Goal: Task Accomplishment & Management: Use online tool/utility

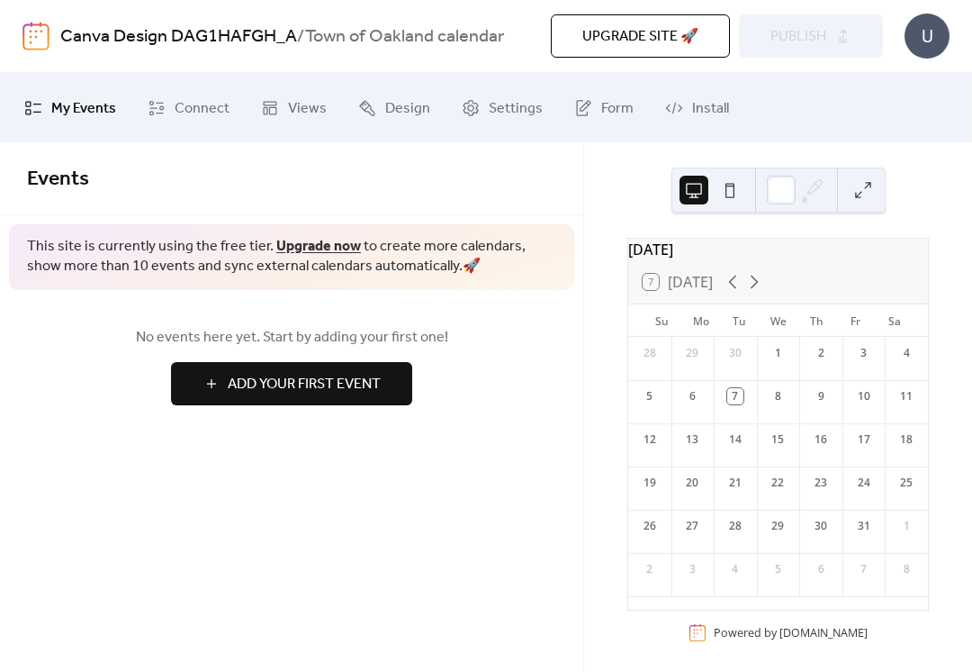
click at [179, 111] on span "Connect" at bounding box center [202, 109] width 55 height 28
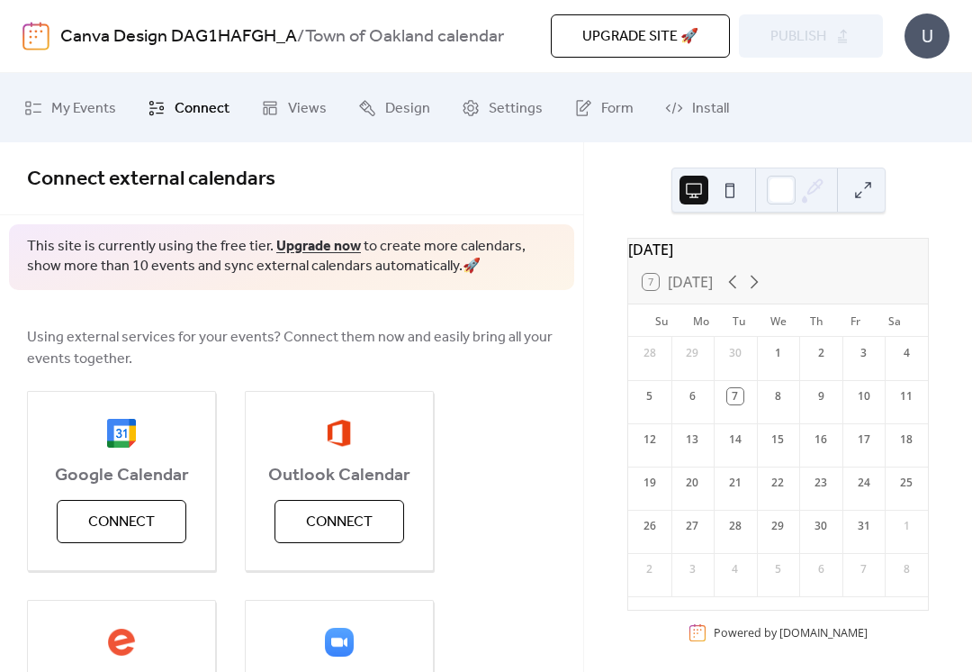
click at [90, 527] on span "Connect" at bounding box center [121, 522] width 67 height 22
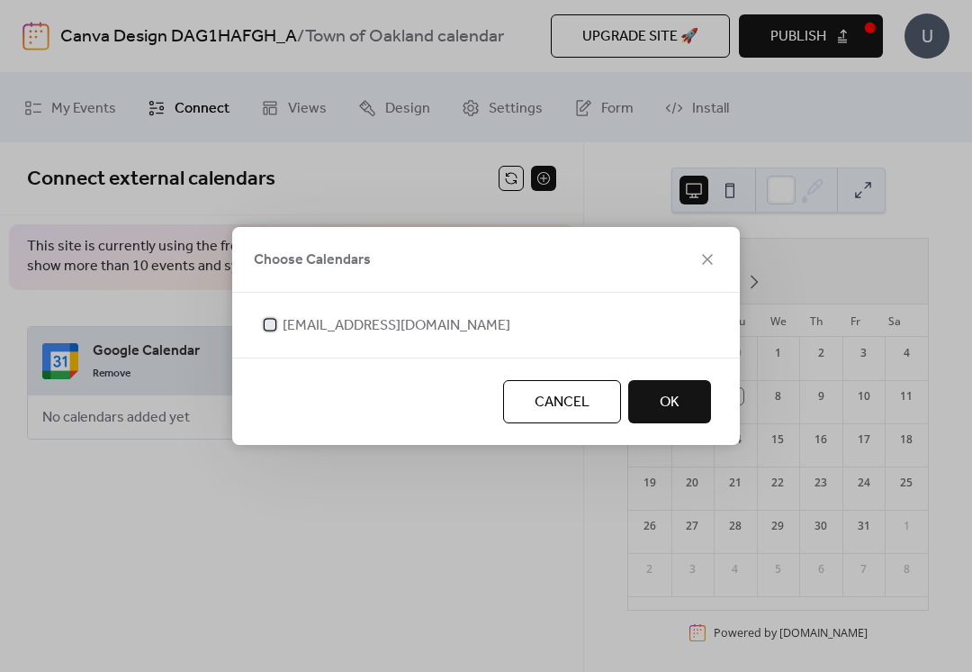
click at [278, 317] on div at bounding box center [270, 324] width 18 height 18
click at [694, 412] on button "OK" at bounding box center [670, 401] width 83 height 43
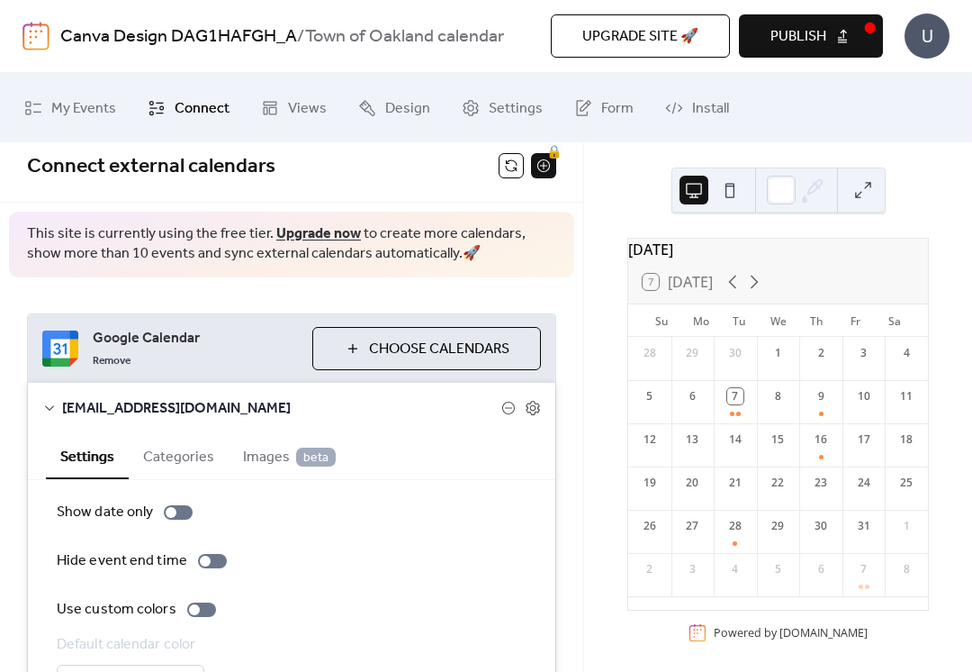
scroll to position [6, 0]
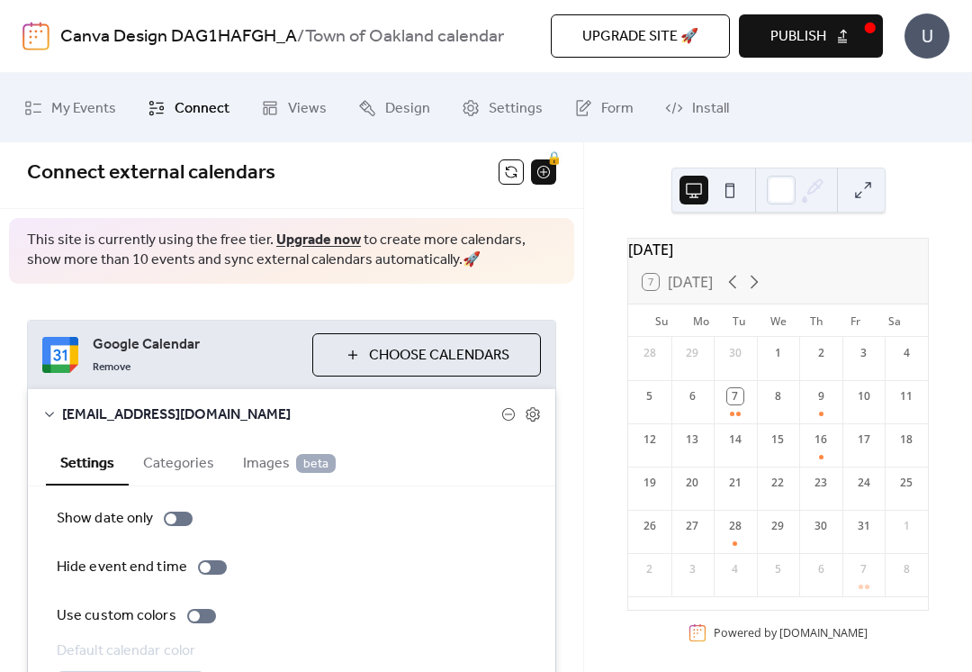
click at [839, 30] on button "Publish" at bounding box center [811, 35] width 144 height 43
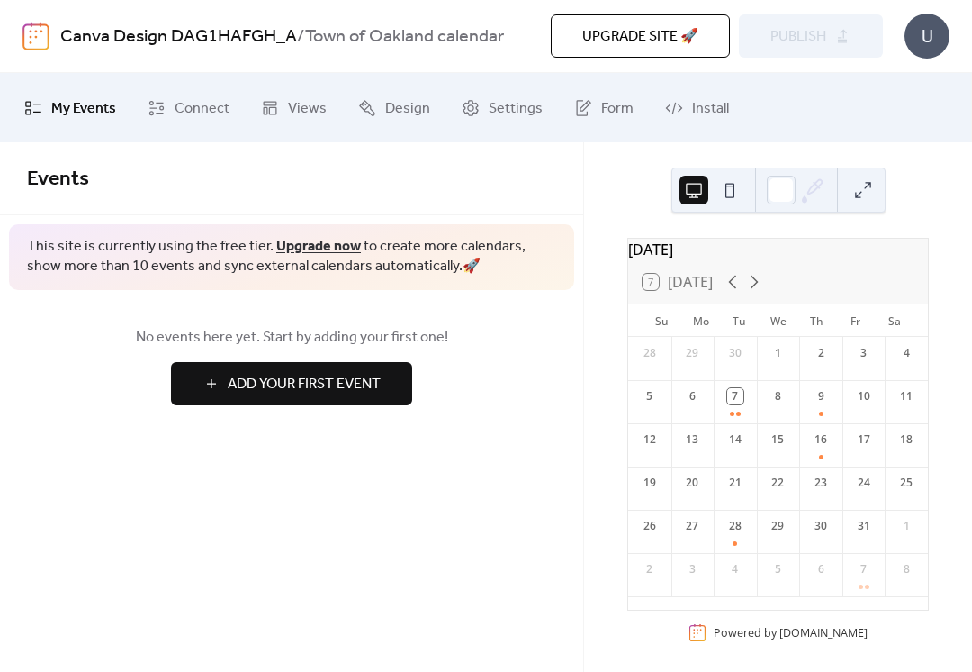
click at [861, 194] on button at bounding box center [863, 190] width 29 height 29
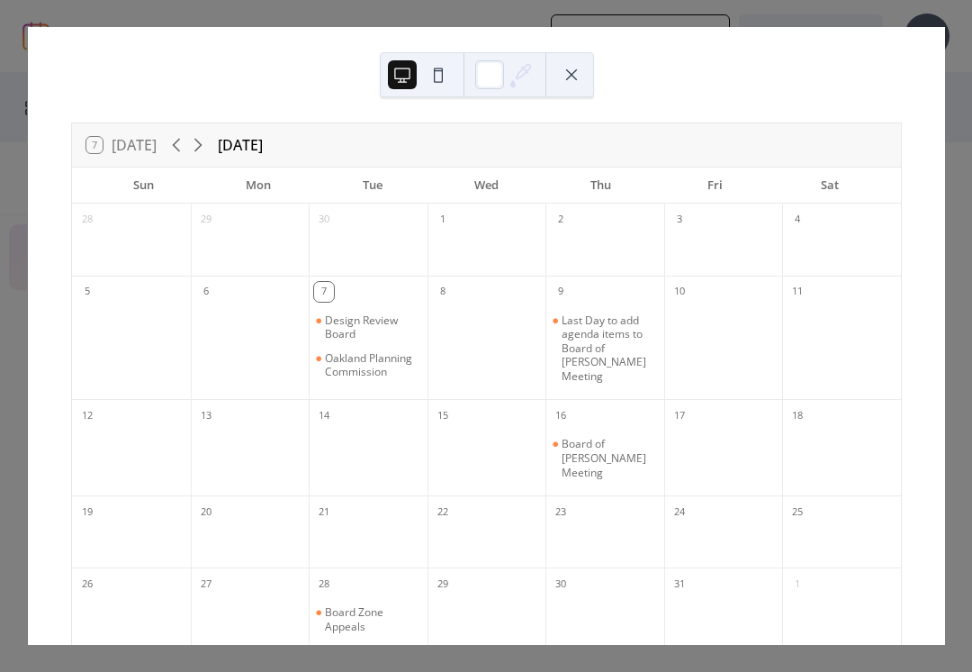
click at [945, 114] on div "7 Today October 2025 Sun Mon Tue Wed Thu Fri Sat 28 29 30 1 2 3 4 5 6 7 Design …" at bounding box center [486, 336] width 918 height 618
click at [872, 131] on div "7 Today October 2025" at bounding box center [486, 144] width 829 height 43
click at [579, 67] on button at bounding box center [571, 74] width 29 height 29
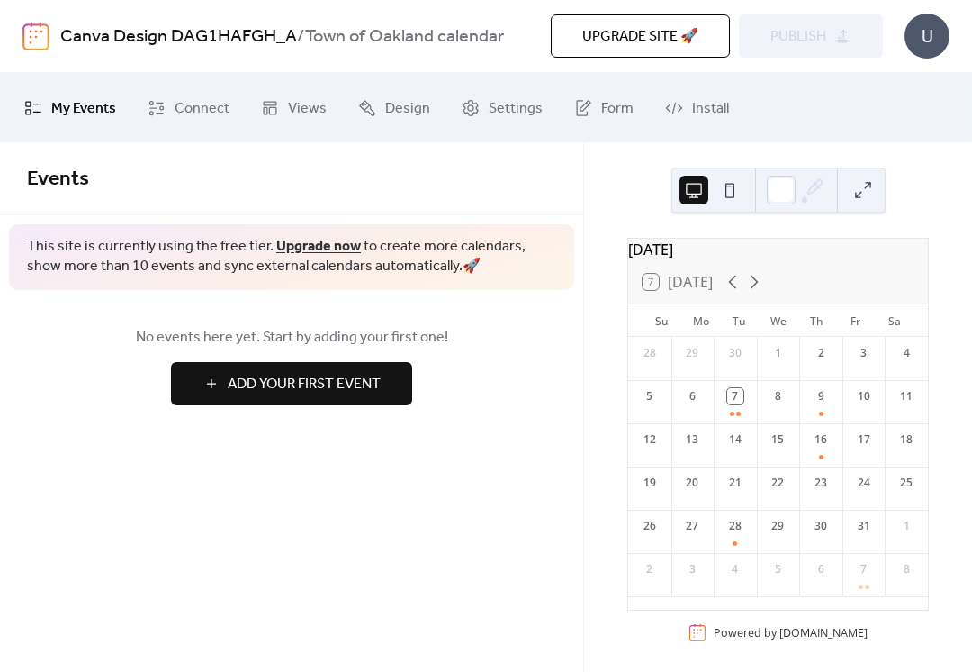
click at [406, 113] on span "Design" at bounding box center [407, 109] width 45 height 28
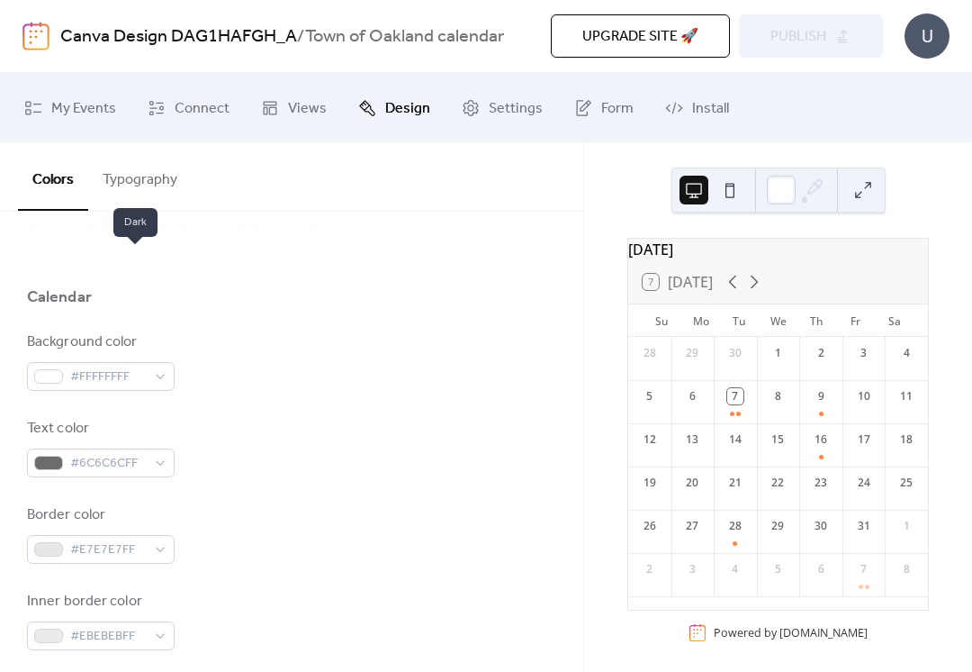
scroll to position [134, 0]
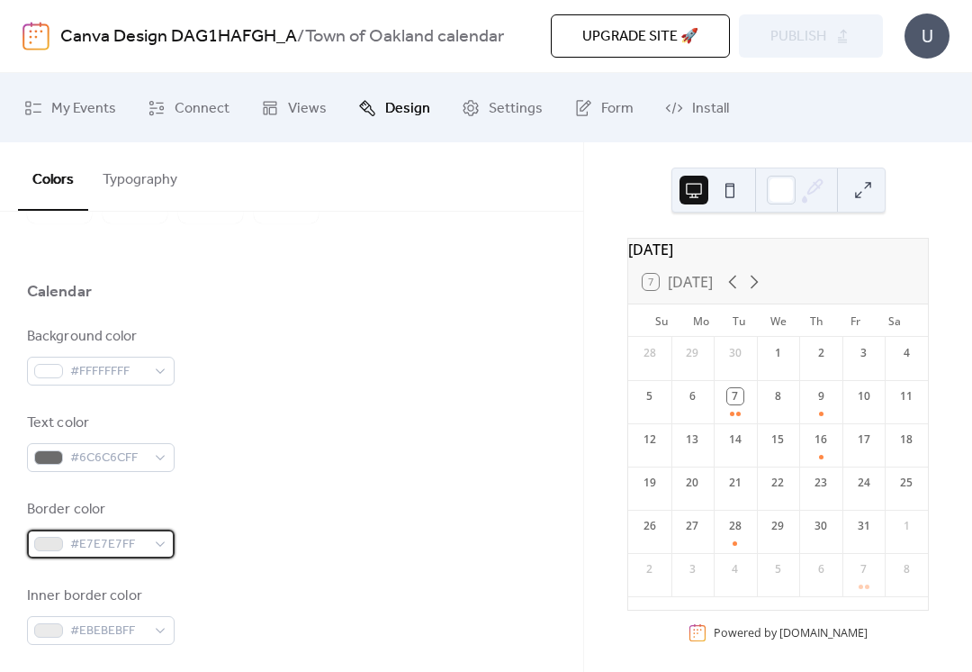
click at [44, 537] on div at bounding box center [48, 544] width 29 height 14
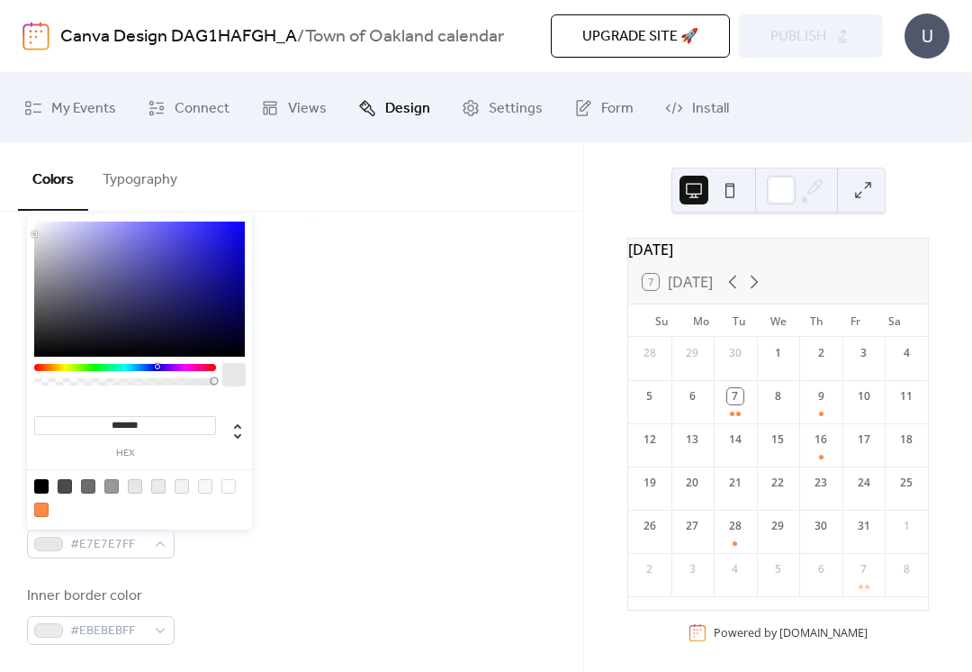
click at [157, 368] on div at bounding box center [157, 366] width 5 height 5
click at [247, 278] on div "******* hex" at bounding box center [139, 373] width 225 height 319
type input "*******"
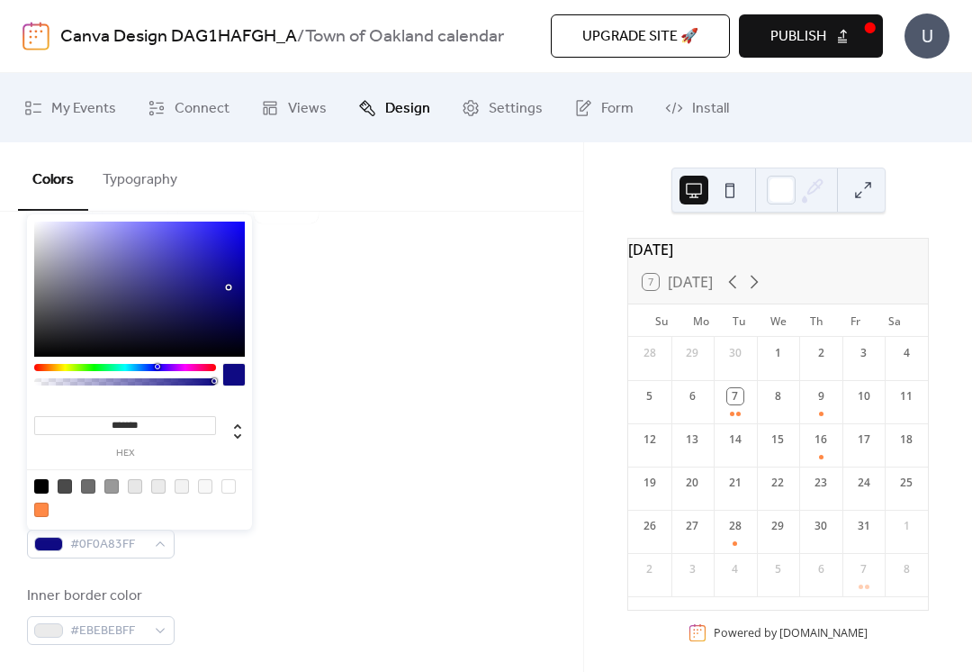
click at [230, 287] on div at bounding box center [229, 287] width 4 height 4
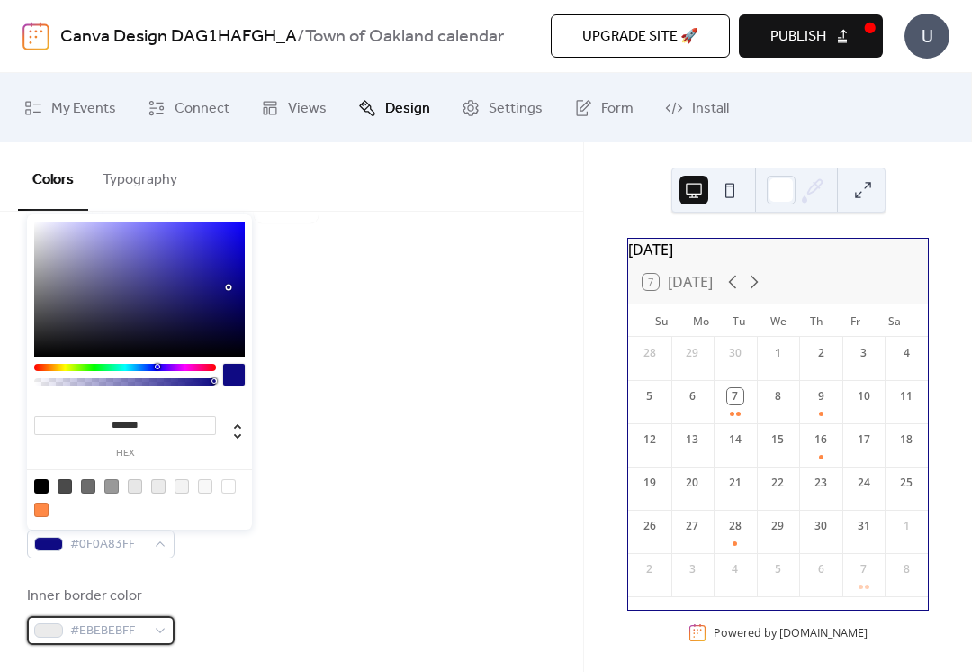
click at [48, 630] on div at bounding box center [48, 630] width 29 height 14
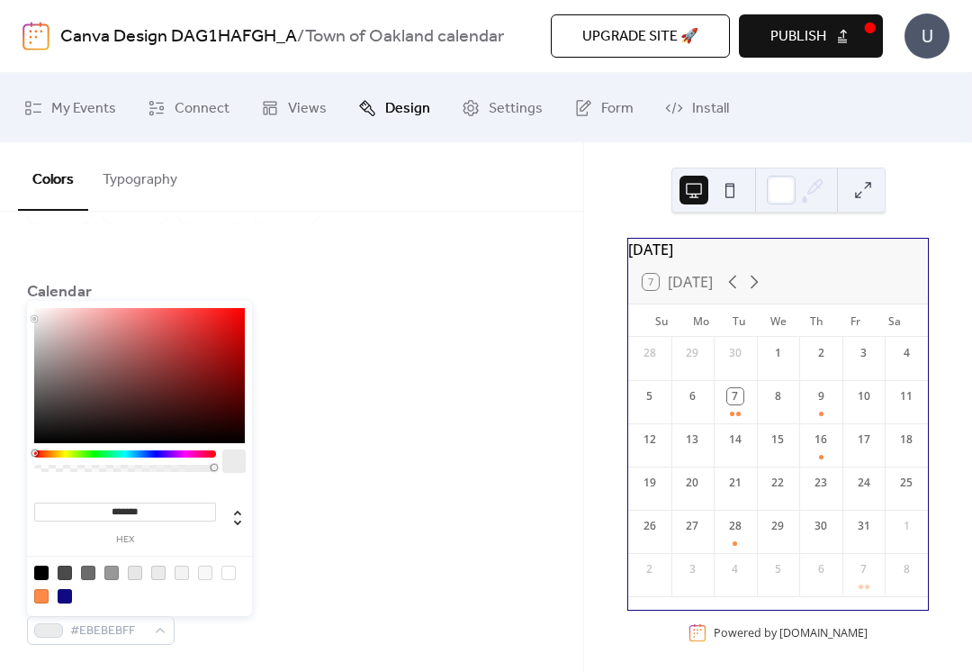
click at [133, 578] on div at bounding box center [135, 572] width 14 height 14
type input "*******"
click at [318, 503] on div "Border color #0F0A83FF" at bounding box center [291, 528] width 529 height 59
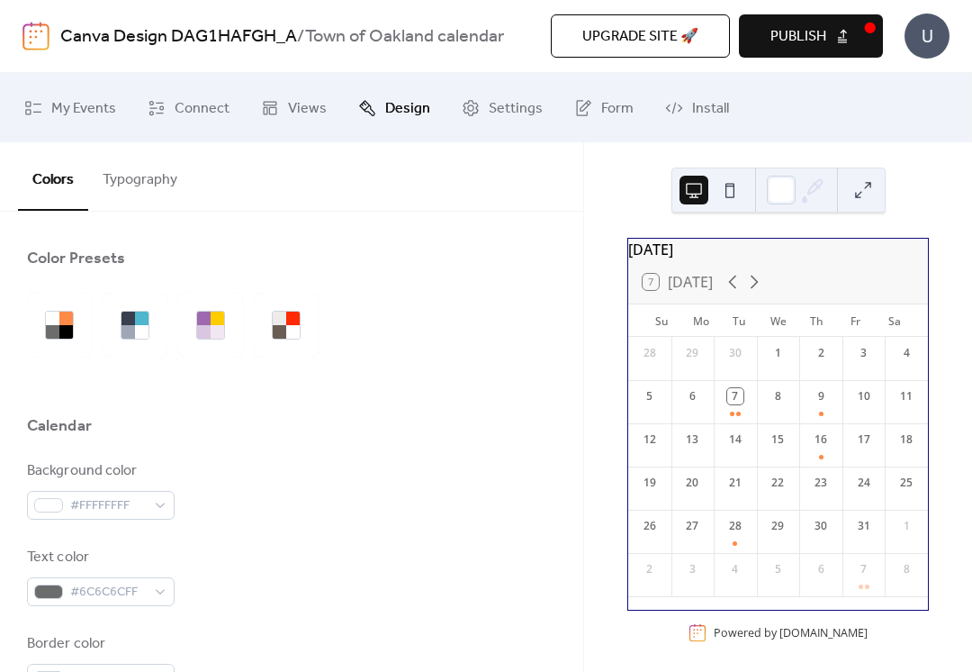
scroll to position [0, 0]
click at [130, 181] on button "Typography" at bounding box center [140, 175] width 104 height 67
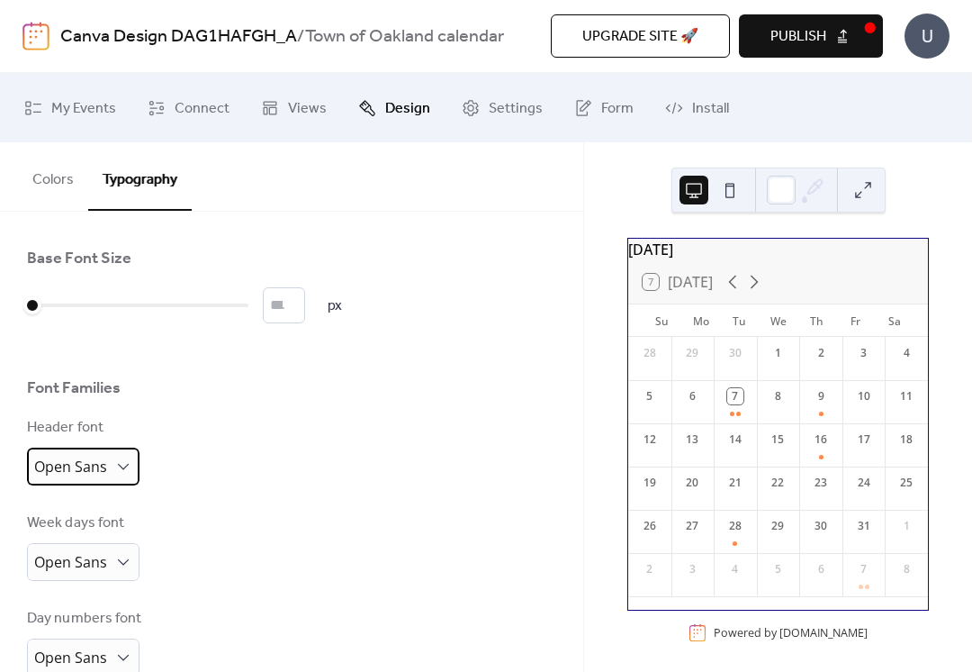
click at [86, 466] on span "Open Sans" at bounding box center [70, 467] width 73 height 20
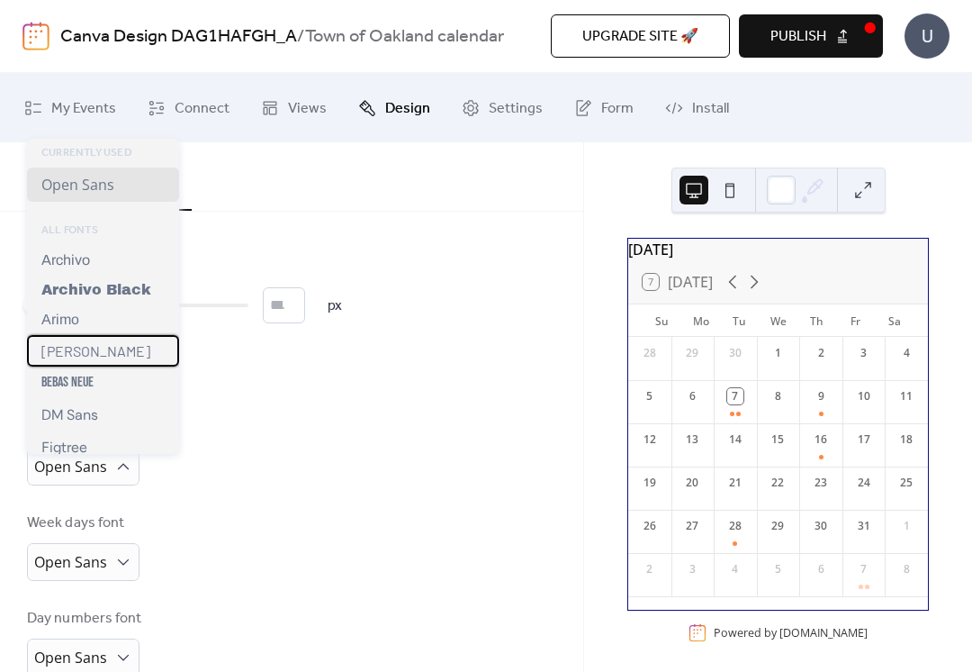
click at [53, 359] on span "Barlow" at bounding box center [95, 350] width 109 height 17
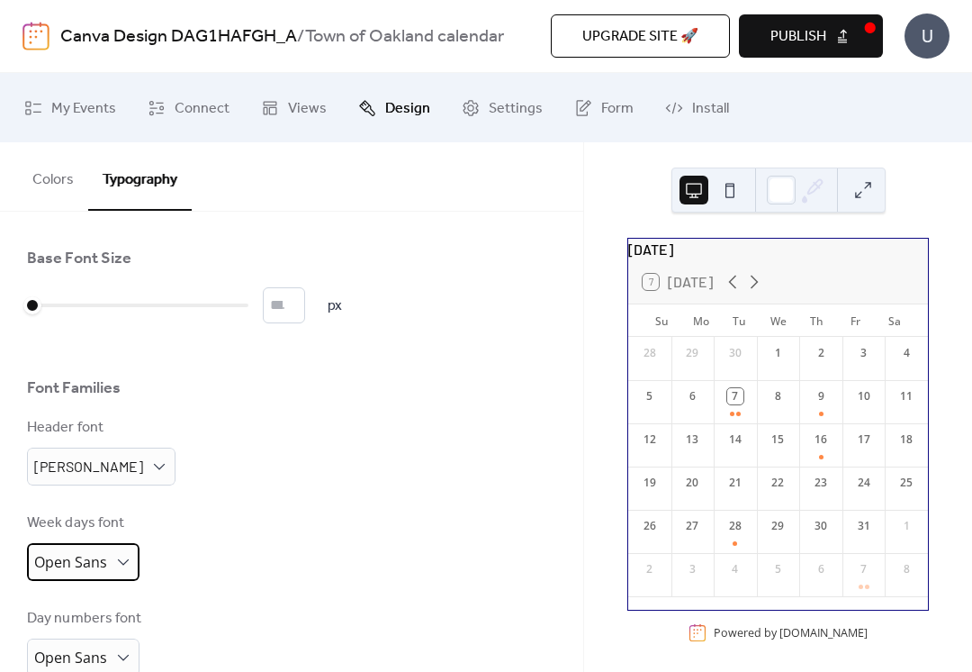
click at [47, 572] on span "Open Sans" at bounding box center [70, 562] width 73 height 20
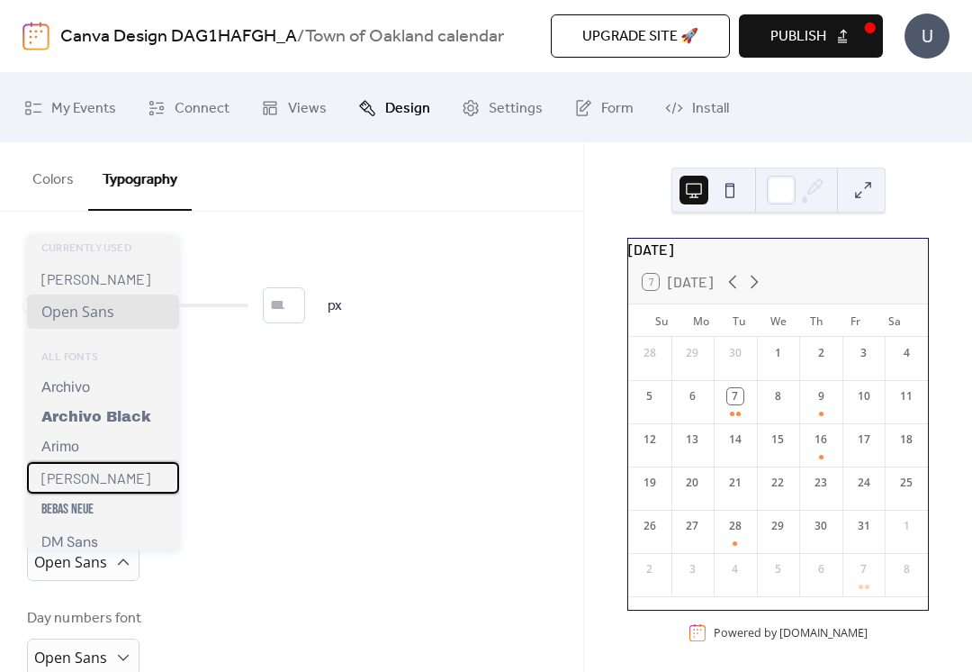
click at [59, 486] on span "Barlow" at bounding box center [95, 477] width 109 height 17
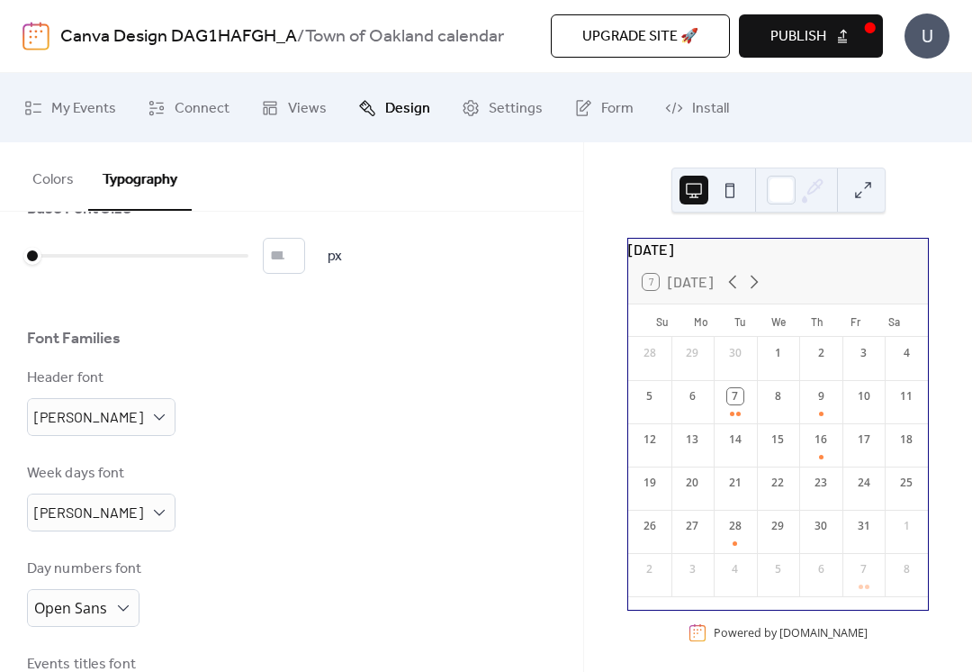
scroll to position [142, 0]
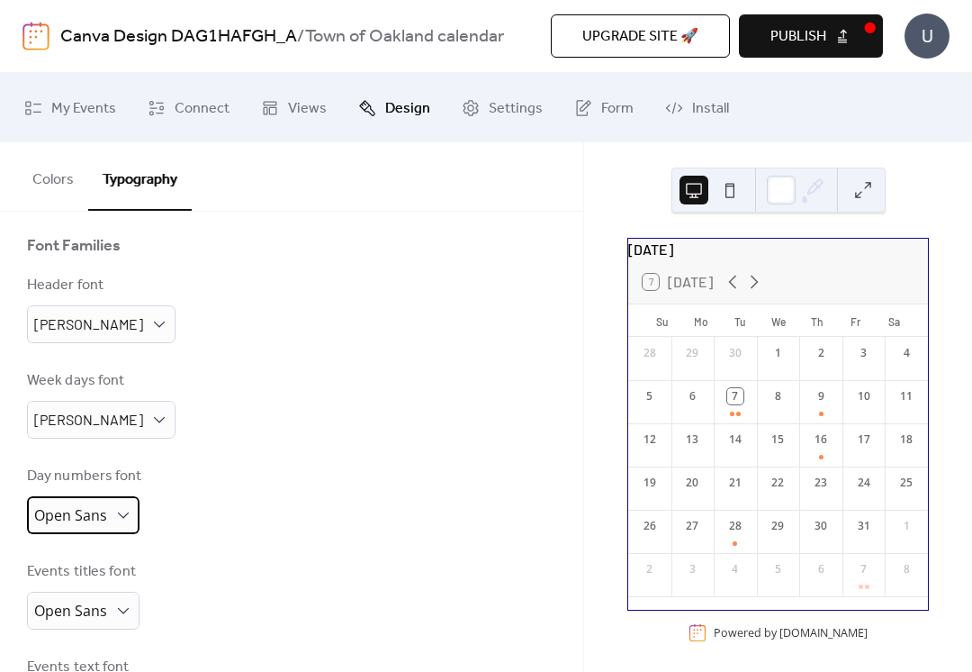
click at [63, 522] on span "Open Sans" at bounding box center [70, 515] width 73 height 20
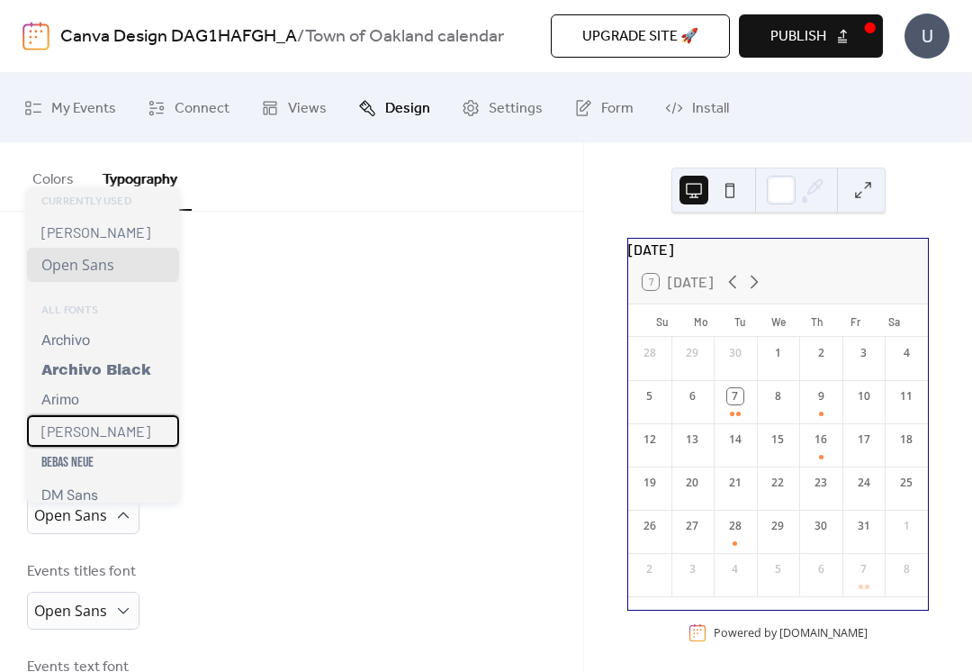
click at [62, 439] on span "Barlow" at bounding box center [95, 430] width 109 height 17
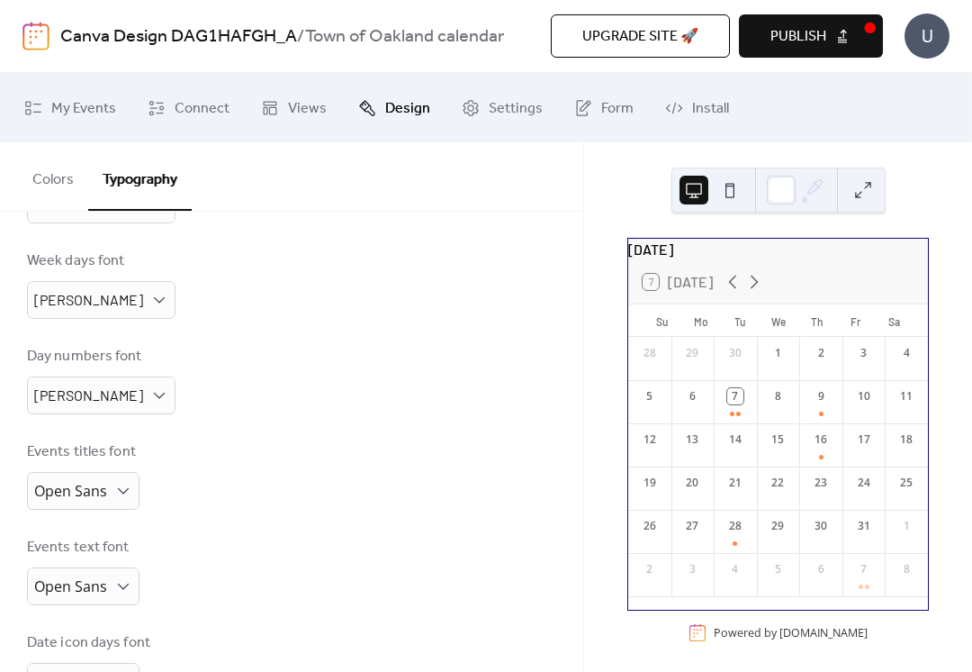
scroll to position [263, 0]
click at [51, 493] on span "Open Sans" at bounding box center [70, 490] width 73 height 20
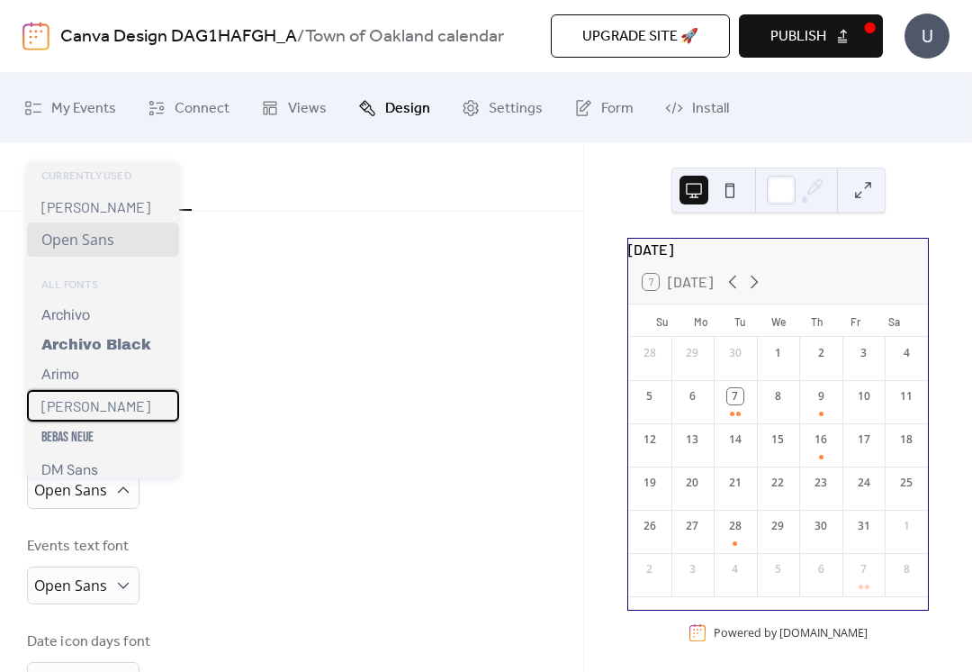
click at [56, 409] on span "Barlow" at bounding box center [95, 405] width 109 height 17
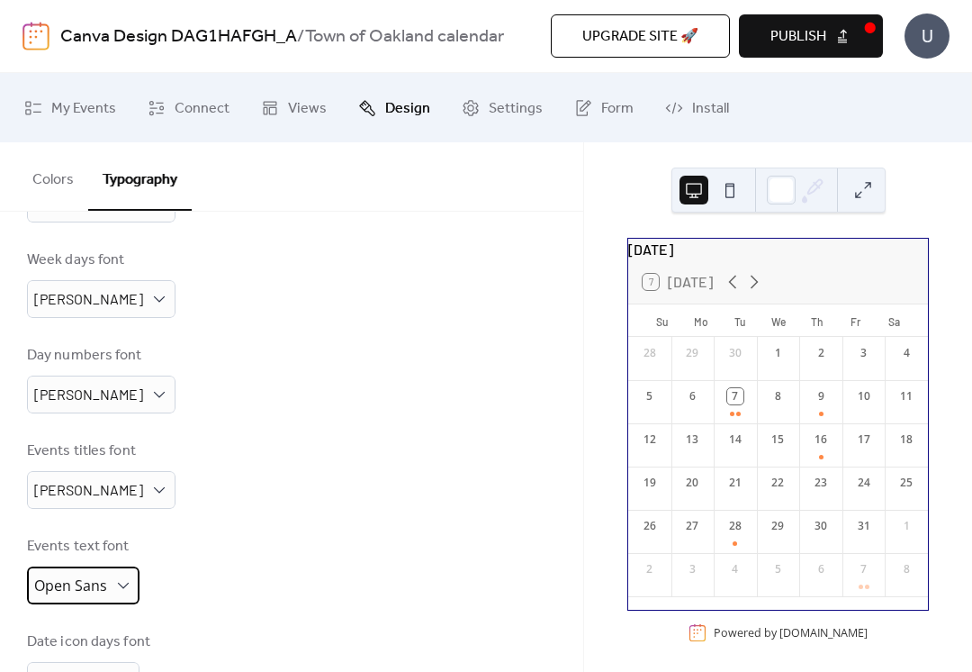
click at [47, 593] on span "Open Sans" at bounding box center [70, 585] width 73 height 20
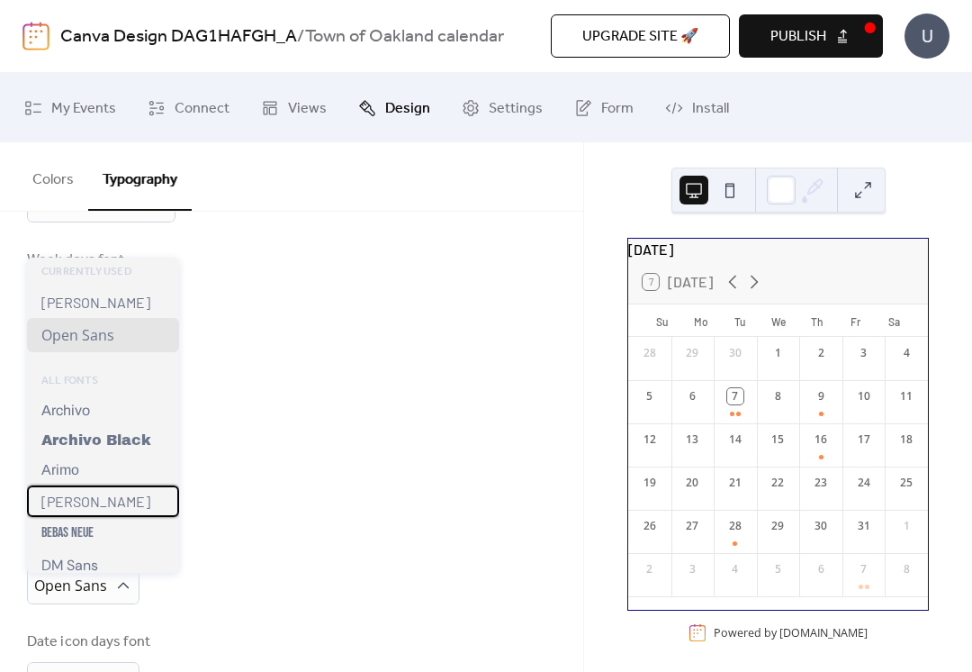
click at [67, 508] on span "Barlow" at bounding box center [95, 501] width 109 height 17
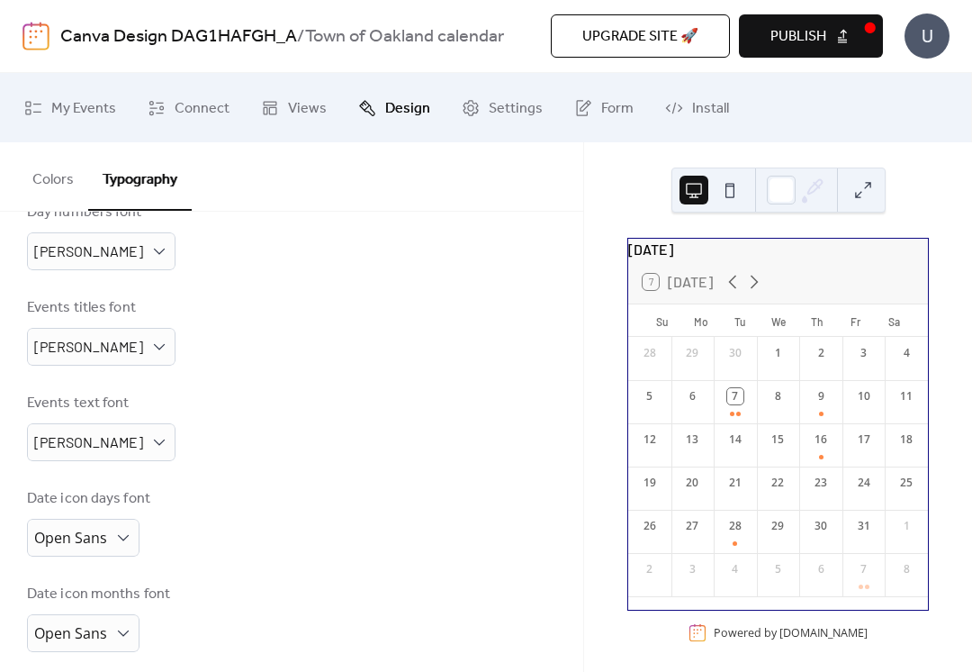
scroll to position [408, 0]
click at [49, 535] on span "Open Sans" at bounding box center [70, 536] width 73 height 20
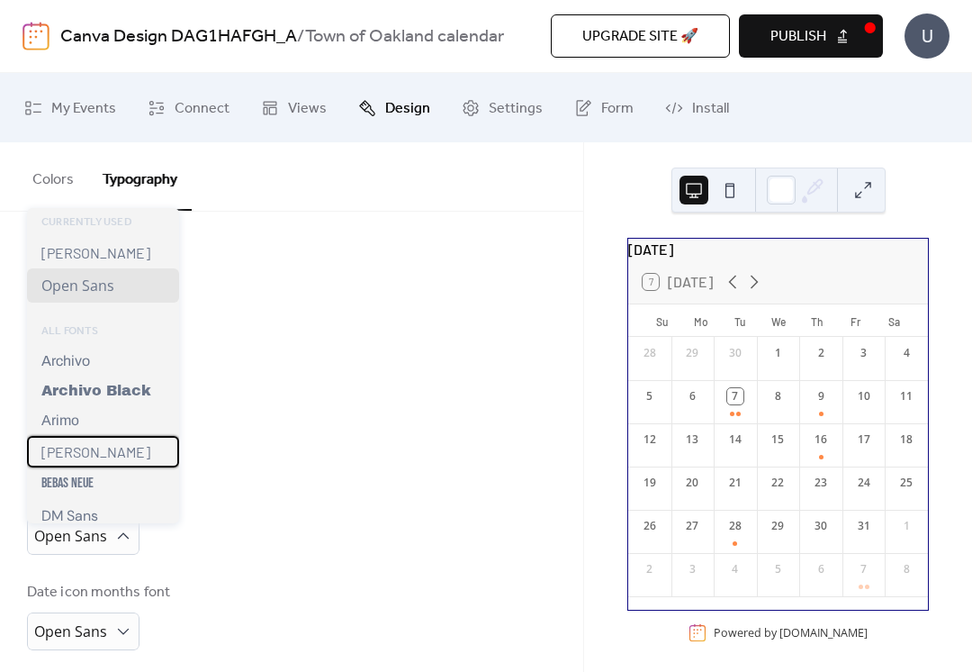
click at [63, 459] on span "Barlow" at bounding box center [95, 451] width 109 height 17
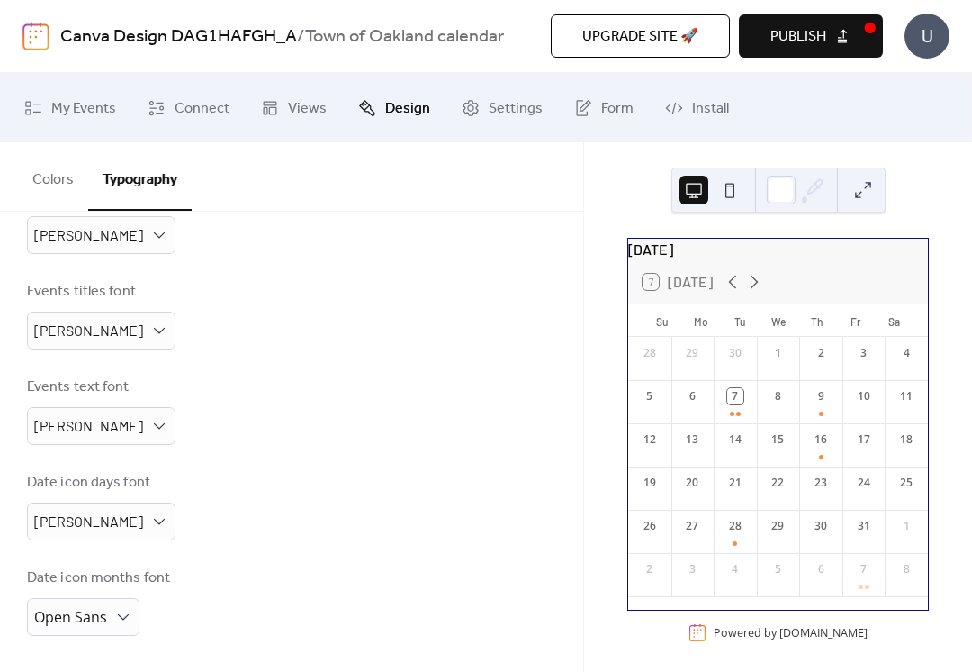
scroll to position [429, 0]
click at [60, 614] on span "Open Sans" at bounding box center [70, 617] width 73 height 20
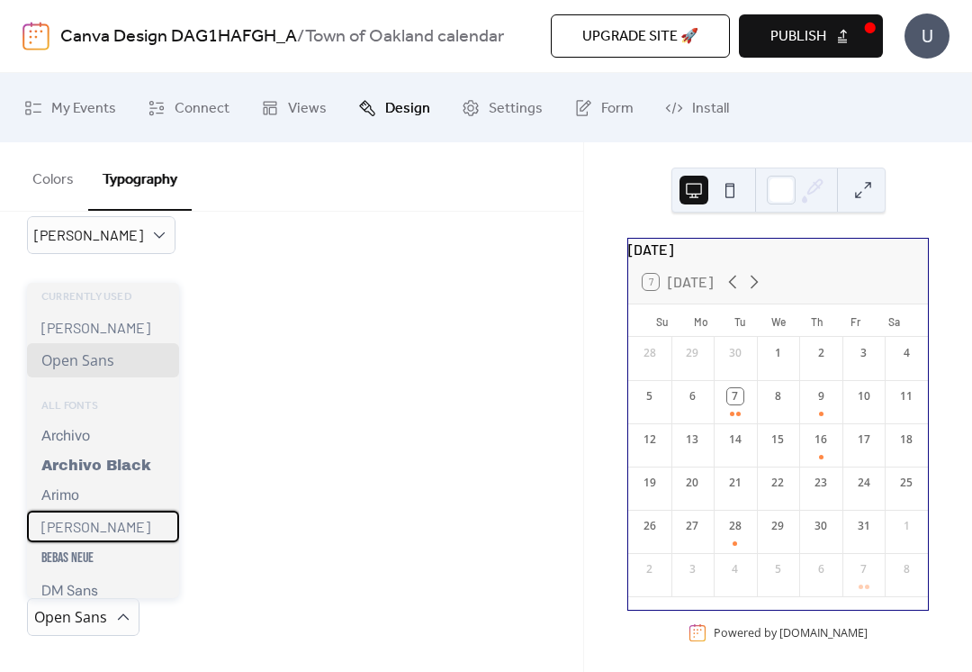
click at [52, 534] on span "Barlow" at bounding box center [95, 526] width 109 height 17
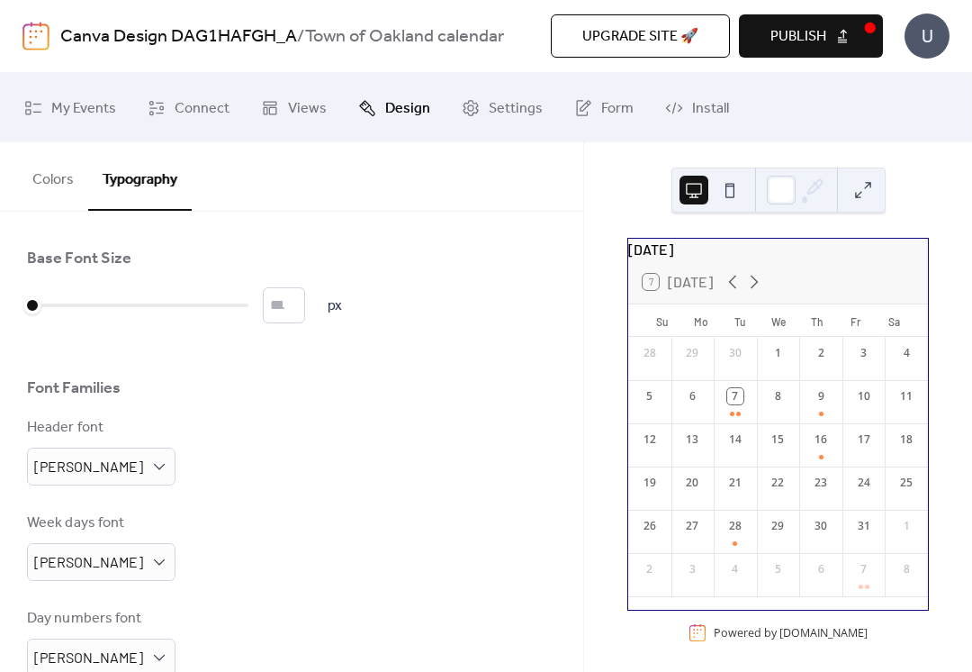
scroll to position [0, 0]
click at [800, 40] on span "Publish" at bounding box center [799, 37] width 56 height 22
click at [494, 113] on span "Settings" at bounding box center [516, 109] width 54 height 28
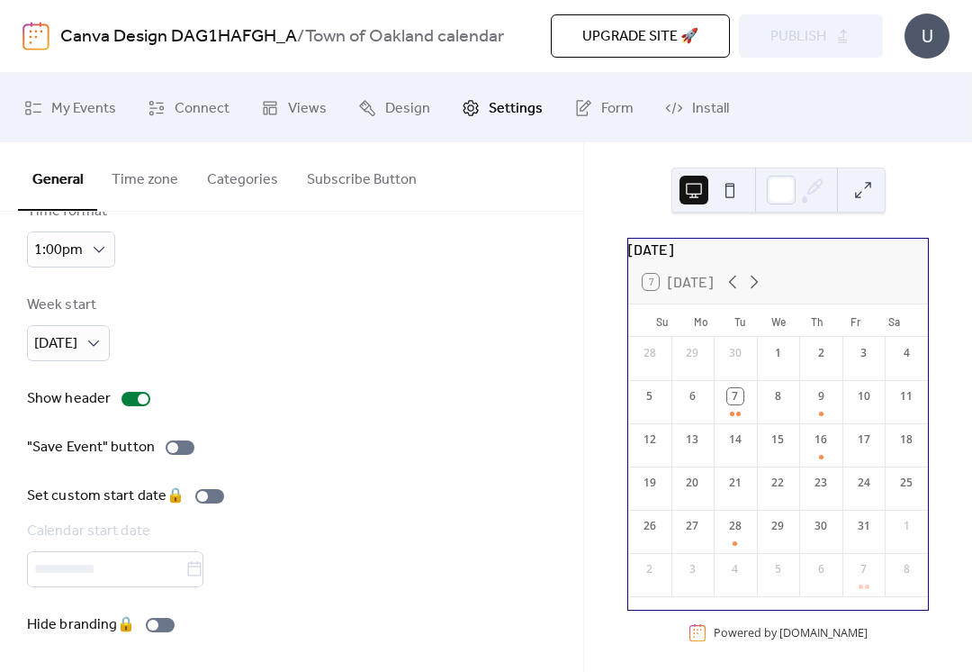
scroll to position [147, 0]
click at [695, 117] on span "Install" at bounding box center [710, 109] width 37 height 28
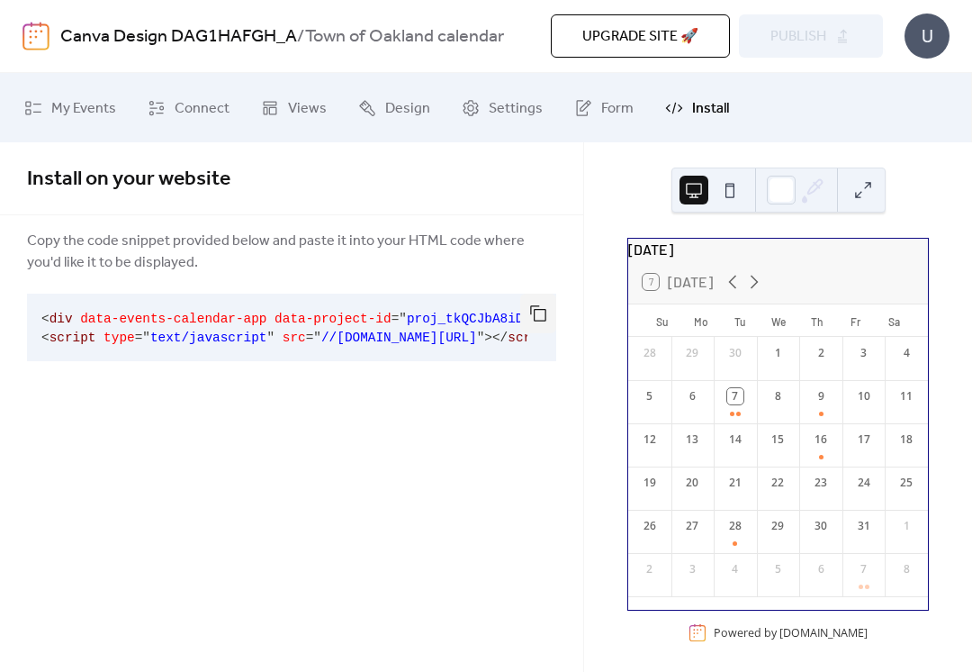
click at [541, 312] on button "button" at bounding box center [538, 314] width 36 height 40
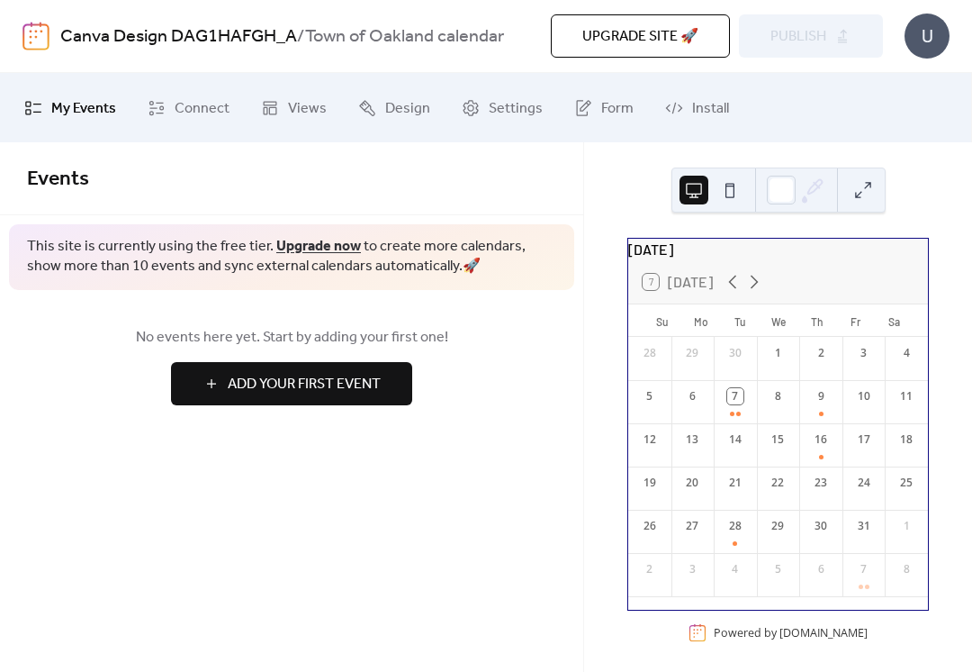
click at [184, 96] on span "Connect" at bounding box center [202, 109] width 55 height 28
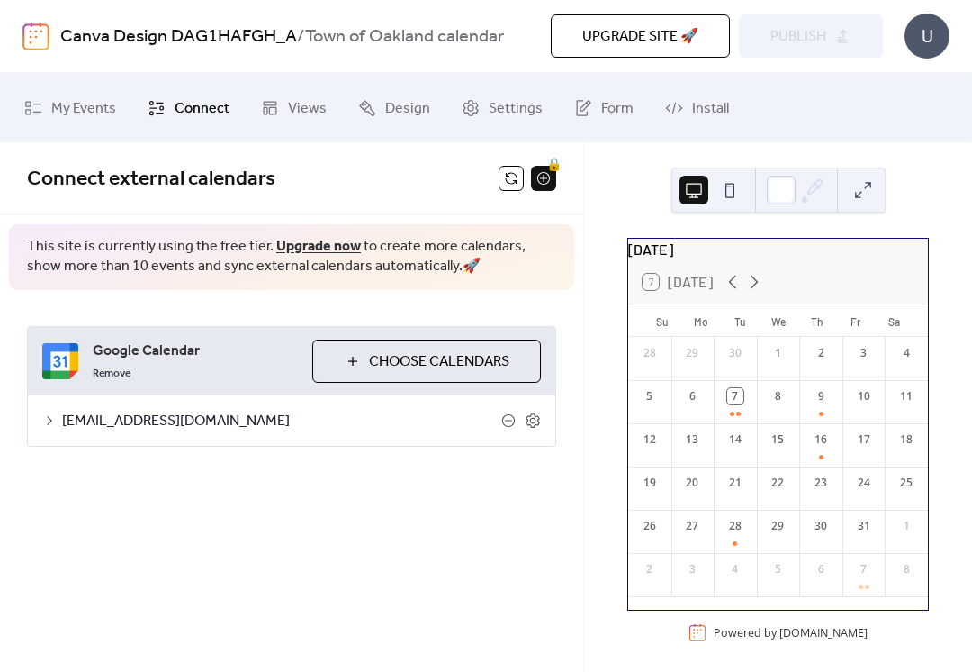
click at [538, 424] on icon at bounding box center [533, 420] width 14 height 14
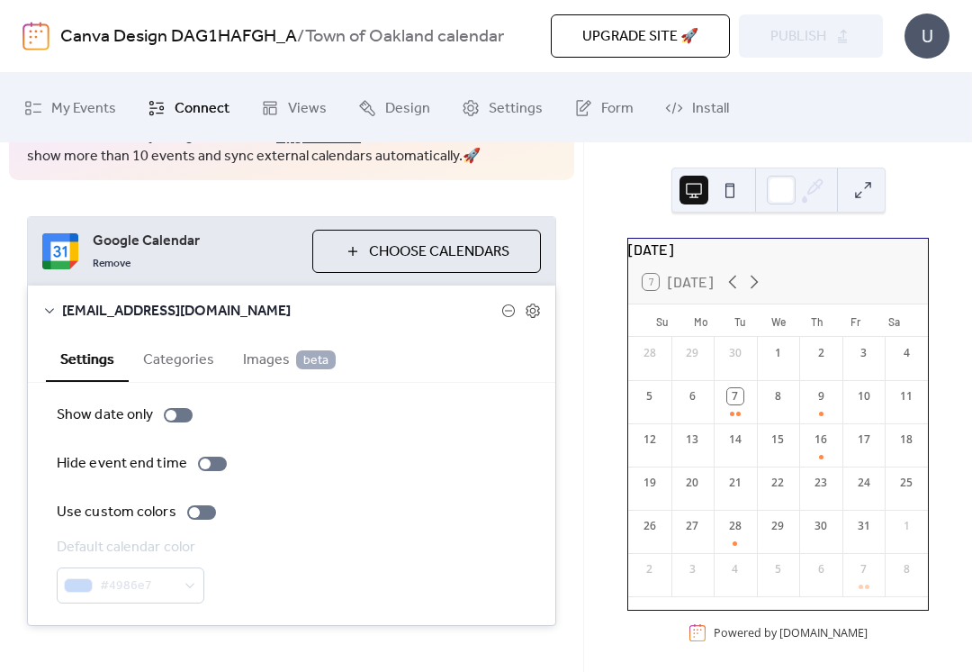
scroll to position [111, 0]
click at [169, 356] on button "Categories" at bounding box center [179, 357] width 100 height 44
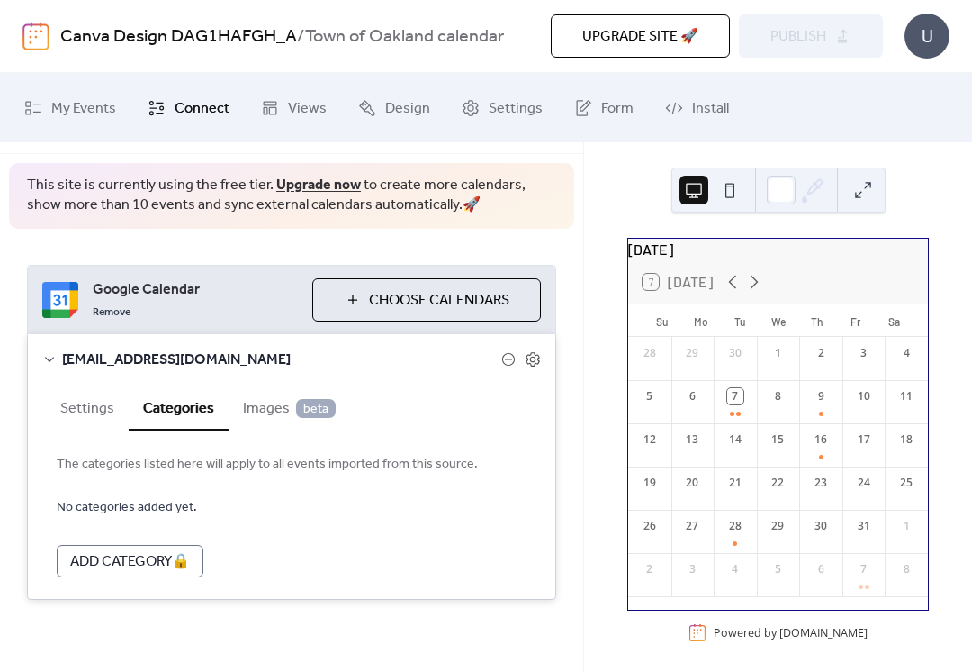
scroll to position [60, 0]
click at [274, 399] on span "Images beta" at bounding box center [289, 410] width 93 height 22
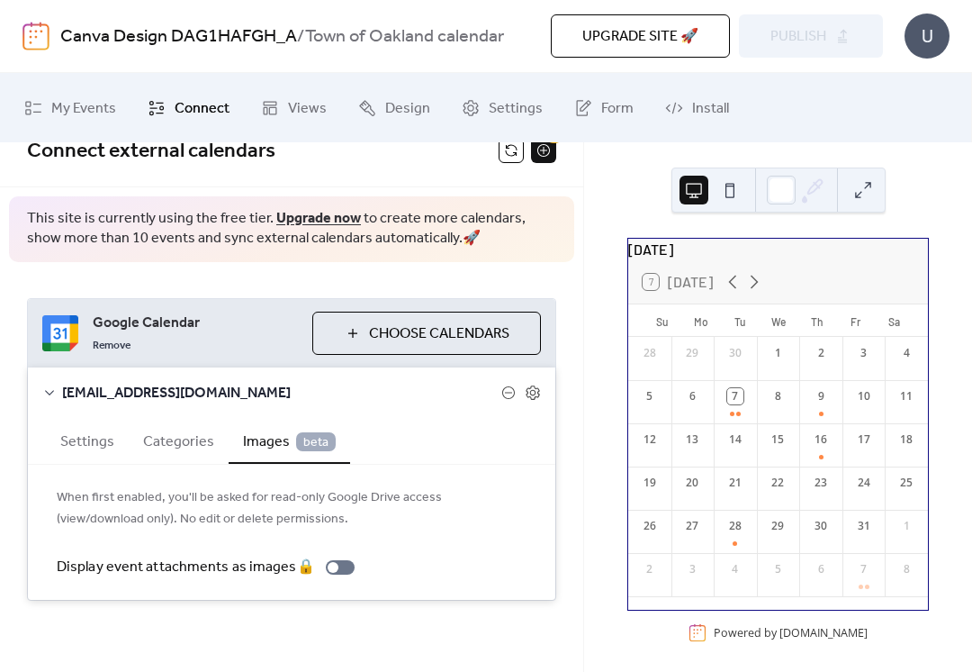
click at [79, 440] on button "Settings" at bounding box center [87, 440] width 83 height 44
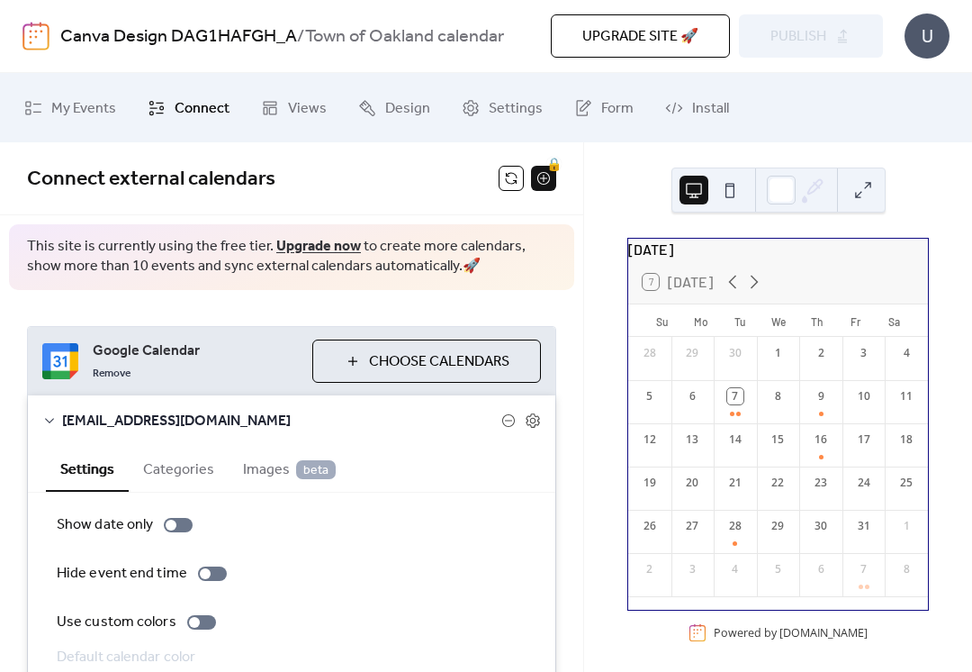
scroll to position [0, 0]
click at [698, 89] on link "Install" at bounding box center [697, 107] width 91 height 55
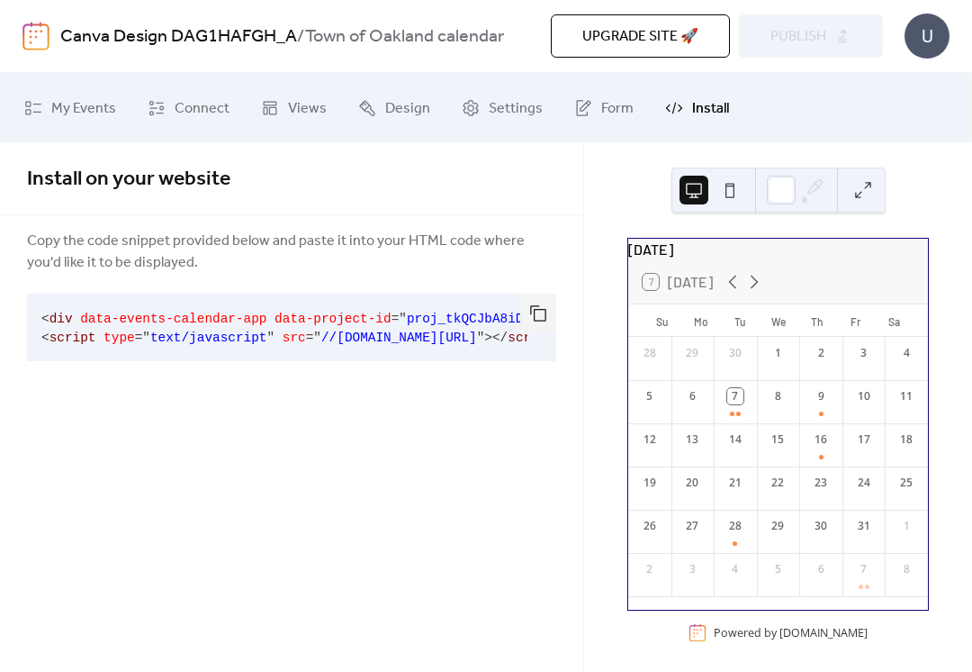
click at [853, 194] on button at bounding box center [863, 190] width 29 height 29
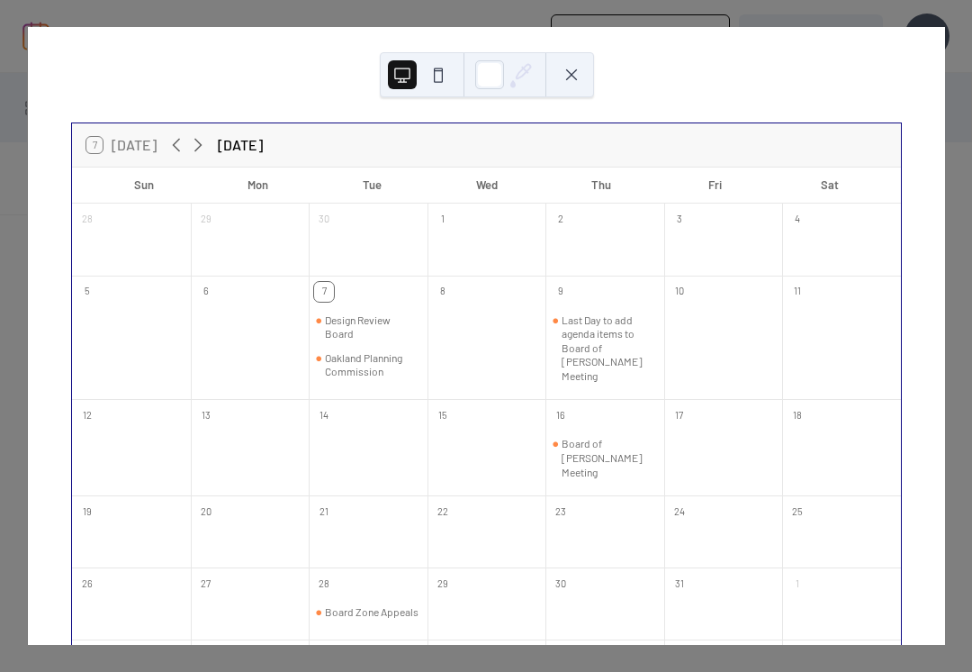
click at [565, 75] on button at bounding box center [571, 74] width 29 height 29
